Goal: Navigation & Orientation: Find specific page/section

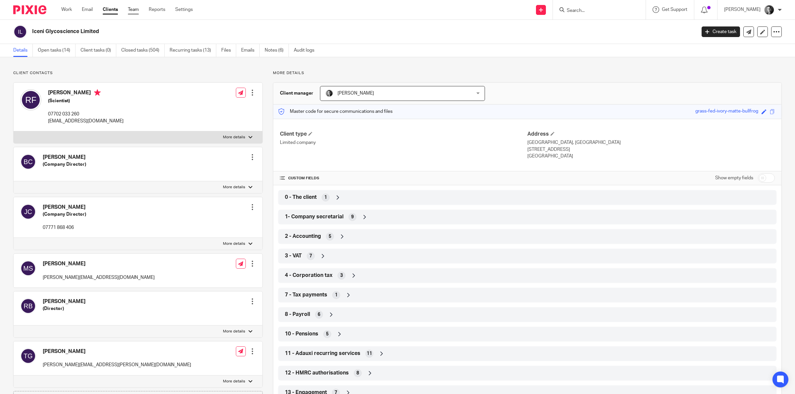
click at [134, 11] on link "Team" at bounding box center [133, 9] width 11 height 7
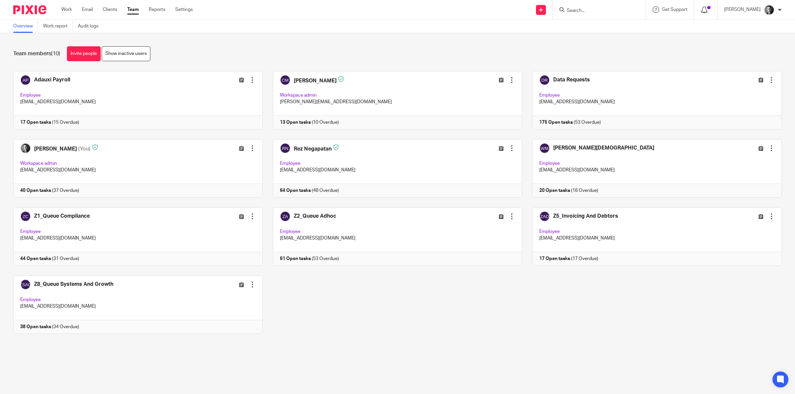
click at [707, 9] on icon at bounding box center [704, 10] width 7 height 7
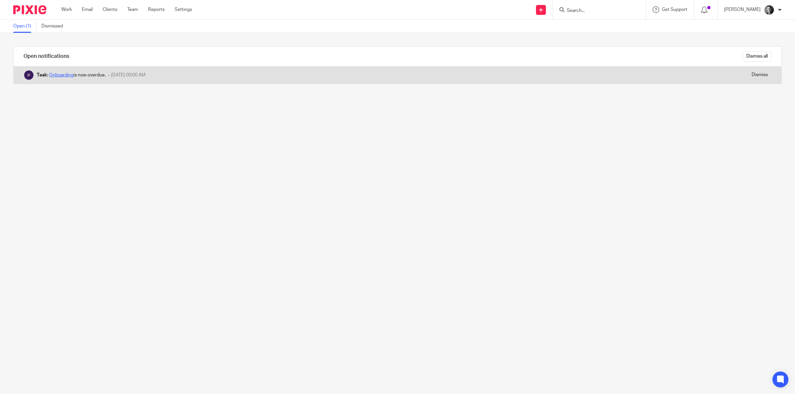
click at [67, 75] on link "Onboarding" at bounding box center [61, 75] width 25 height 5
click at [748, 75] on input "Dismiss" at bounding box center [760, 75] width 24 height 11
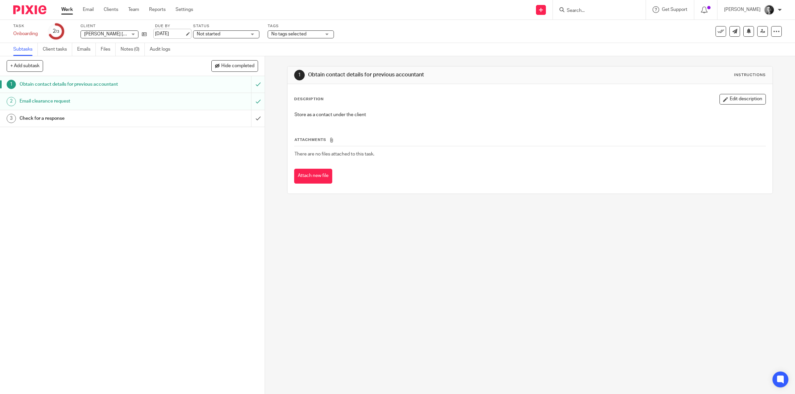
click at [172, 32] on link "8 Aug 2025" at bounding box center [170, 33] width 30 height 7
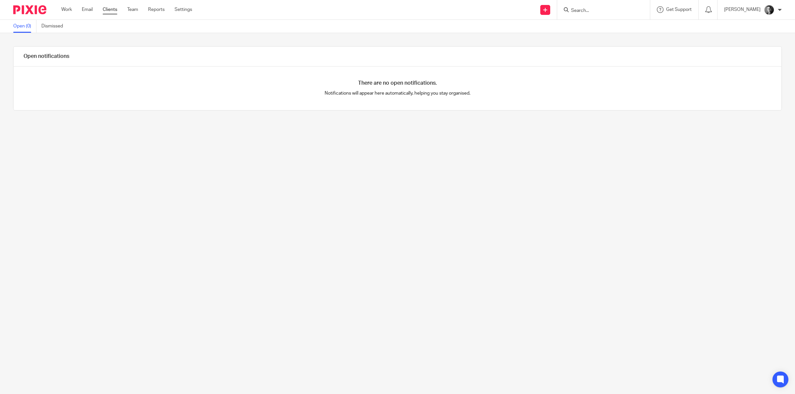
click at [115, 11] on link "Clients" at bounding box center [110, 9] width 15 height 7
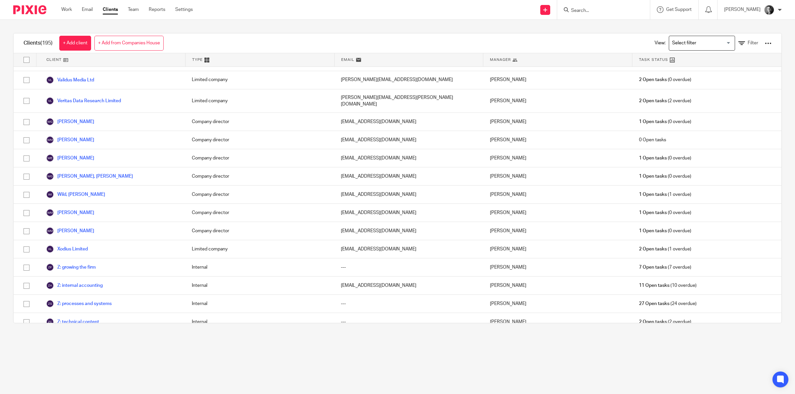
scroll to position [3310, 0]
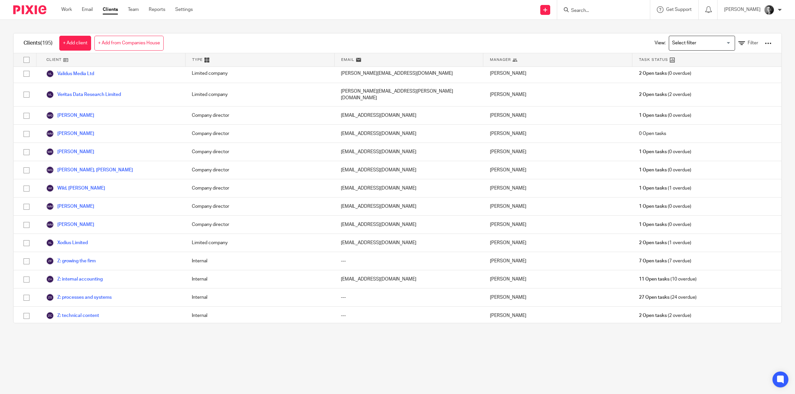
click at [80, 330] on link "Z. The Firm" at bounding box center [63, 334] width 34 height 8
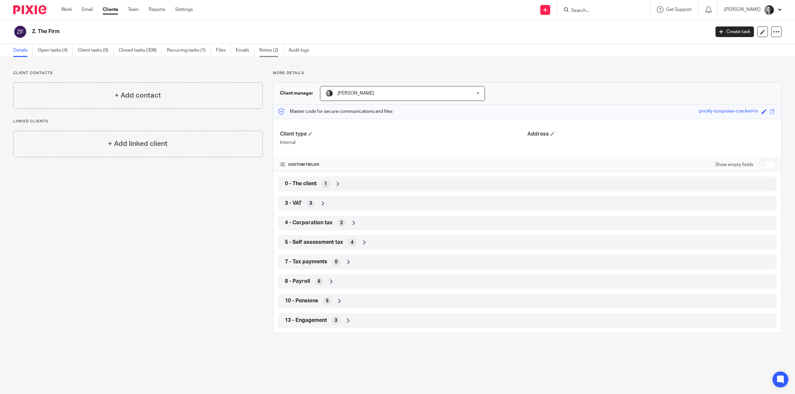
click at [265, 52] on link "Notes (2)" at bounding box center [271, 50] width 24 height 13
